Goal: Task Accomplishment & Management: Manage account settings

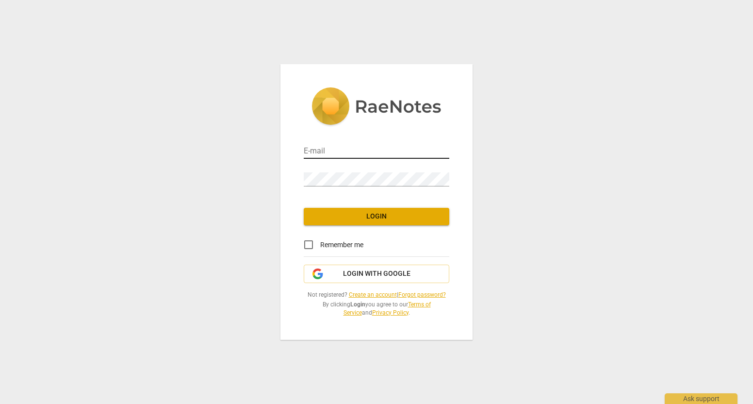
click at [338, 150] on input "email" at bounding box center [377, 152] width 146 height 14
type input "j"
click at [431, 294] on link "Forgot password?" at bounding box center [422, 294] width 48 height 7
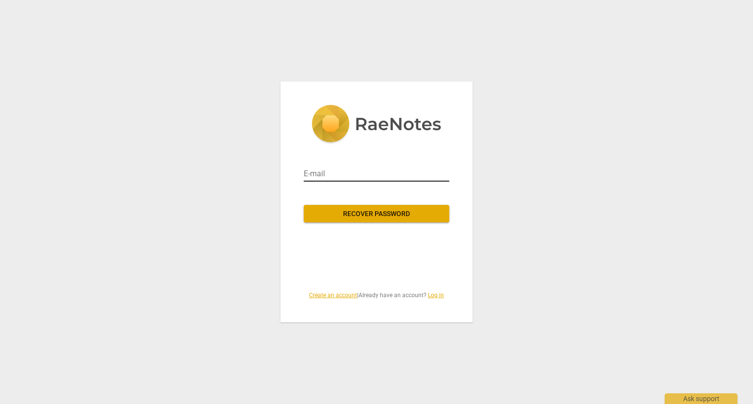
click at [330, 172] on input "email" at bounding box center [377, 174] width 146 height 16
type input "[EMAIL_ADDRESS][DOMAIN_NAME]"
click at [340, 212] on span "Recover password" at bounding box center [377, 214] width 130 height 10
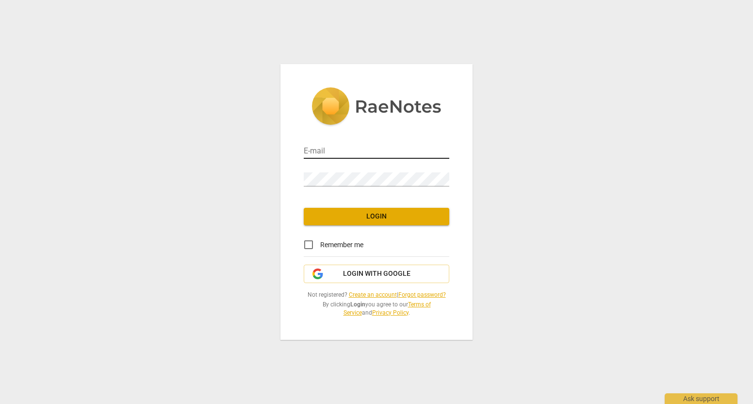
click at [366, 155] on input "email" at bounding box center [377, 152] width 146 height 14
type input "[EMAIL_ADDRESS][DOMAIN_NAME]"
